Goal: Find specific page/section: Find specific page/section

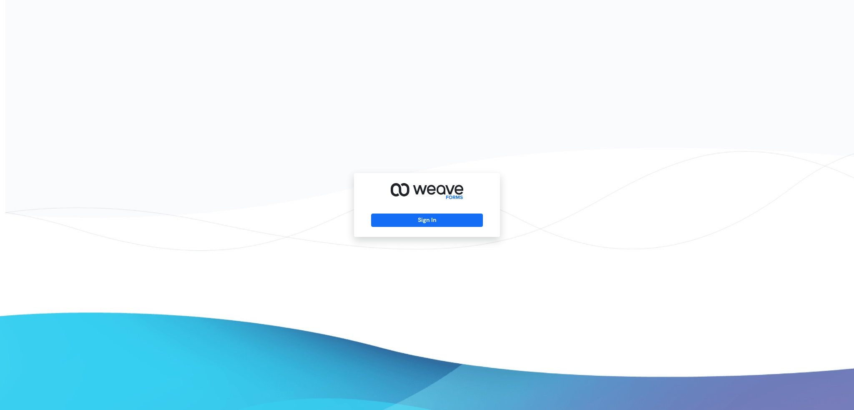
click at [406, 232] on div "Sign In" at bounding box center [427, 205] width 146 height 64
click at [419, 221] on button "Sign In" at bounding box center [426, 220] width 111 height 13
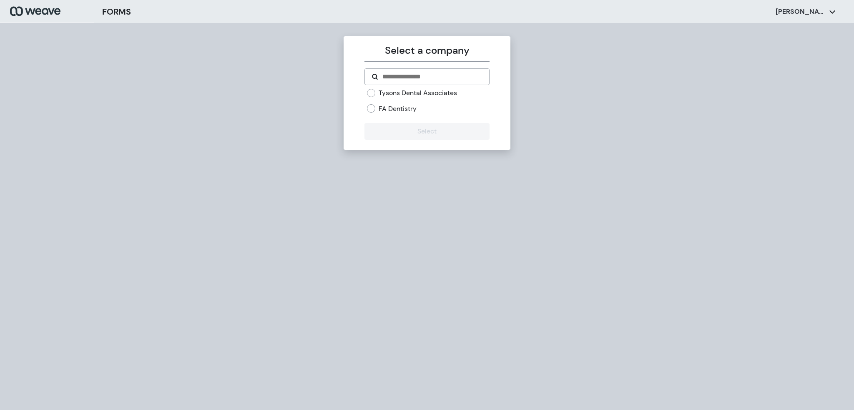
click at [427, 107] on div "FA Dentistry" at bounding box center [428, 108] width 122 height 9
click at [404, 134] on button "Select" at bounding box center [426, 131] width 125 height 17
